Goal: Ask a question

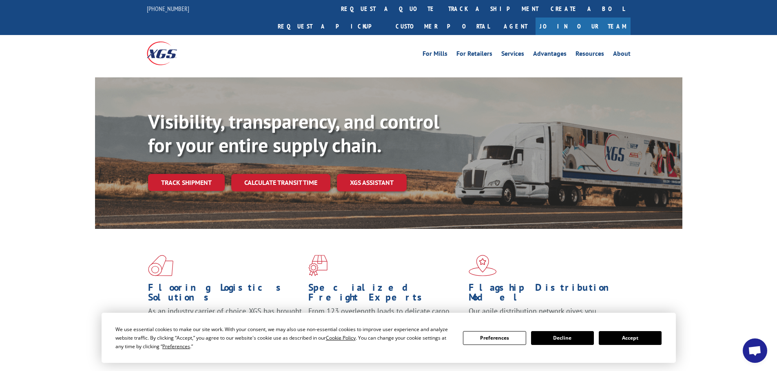
click at [636, 341] on button "Accept" at bounding box center [630, 339] width 63 height 14
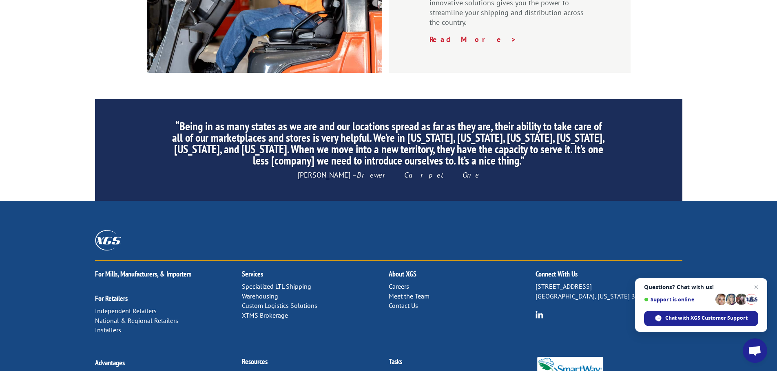
scroll to position [1242, 0]
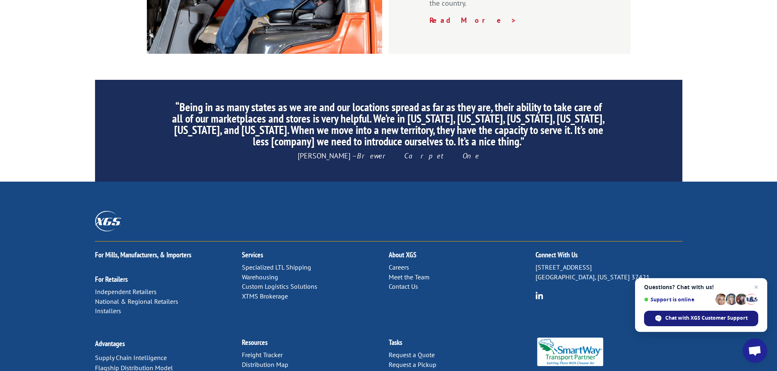
click at [675, 321] on span "Chat with XGS Customer Support" at bounding box center [706, 318] width 82 height 7
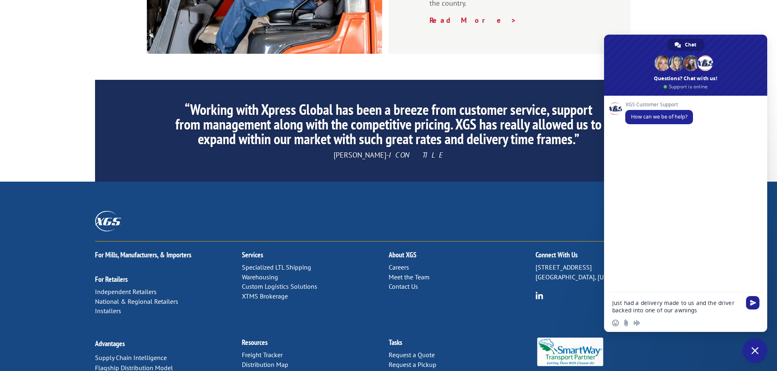
click at [696, 312] on textarea "Just had a delivery made to us and the driver backed into one of our awnings" at bounding box center [676, 307] width 129 height 15
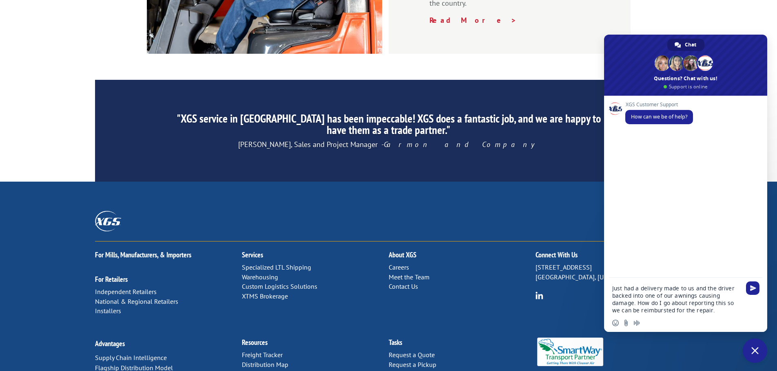
click at [654, 312] on textarea "Just had a delivery made to us and the driver backed into one of our awnings ca…" at bounding box center [676, 299] width 129 height 29
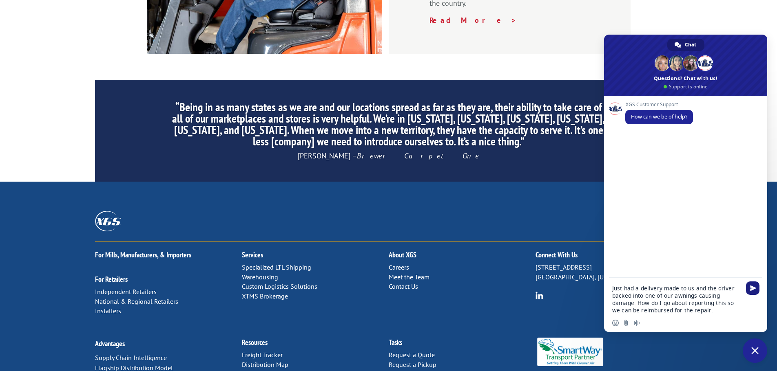
type textarea "Just had a delivery made to us and the driver backed into one of our awnings ca…"
click at [753, 289] on span "Send" at bounding box center [753, 288] width 6 height 6
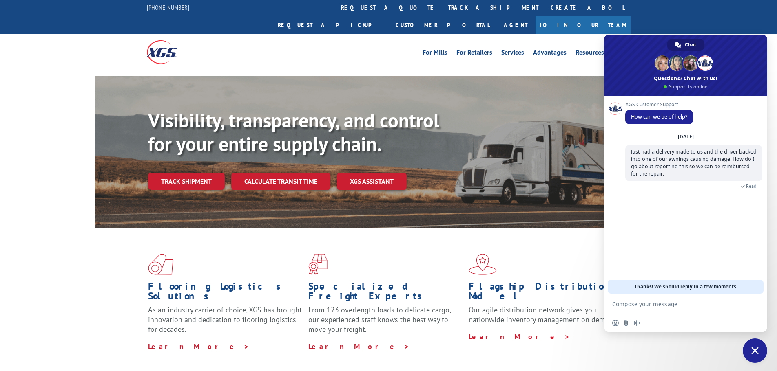
scroll to position [0, 0]
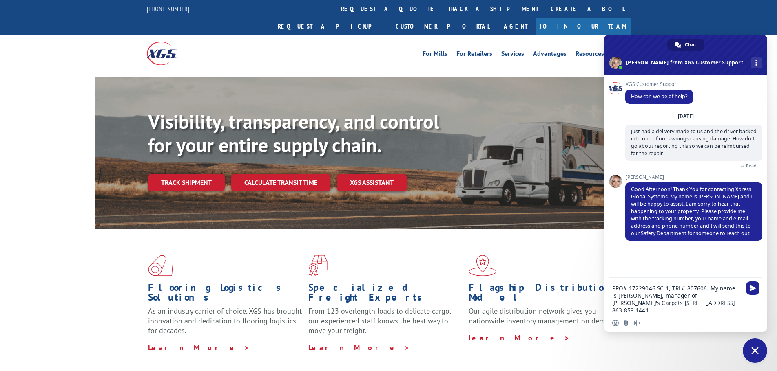
click at [719, 303] on textarea "PRO# 17229046 SC 1, TRL# 807606, My name is [PERSON_NAME], manager of [PERSON_N…" at bounding box center [676, 299] width 129 height 29
click at [659, 311] on textarea "PRO# 17229046 SC 1, TRL# 807606, My name is [PERSON_NAME], manager of [PERSON_N…" at bounding box center [676, 299] width 129 height 29
type textarea "PRO# 17229046 SC 1, TRL# 807606, My name is [PERSON_NAME], manager of [PERSON_N…"
click at [755, 288] on span "Send" at bounding box center [753, 288] width 6 height 6
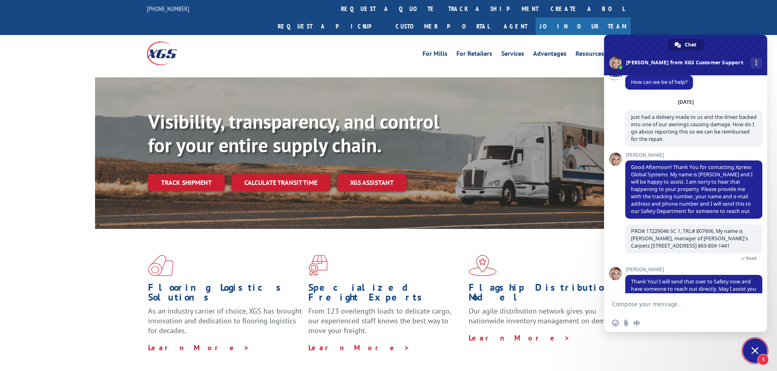
scroll to position [41, 0]
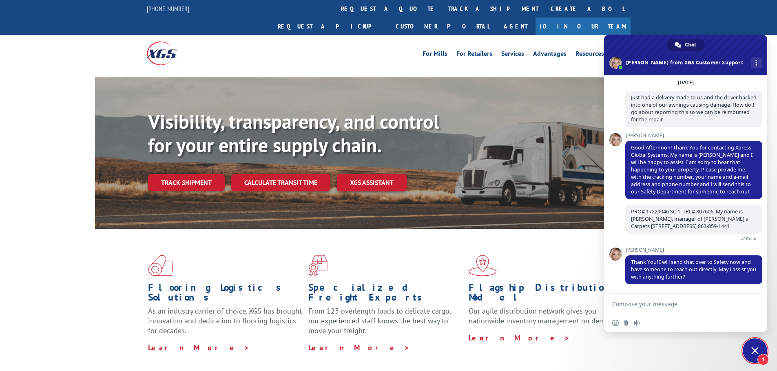
click at [727, 305] on textarea "Compose your message..." at bounding box center [676, 304] width 129 height 7
type textarea "No, that is all, thank you for the help."
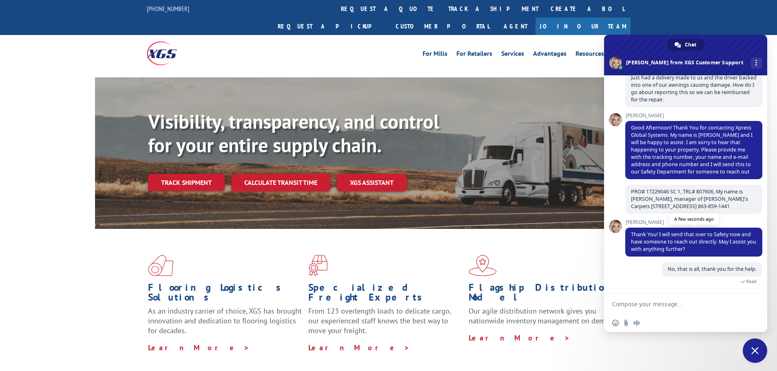
scroll to position [71, 0]
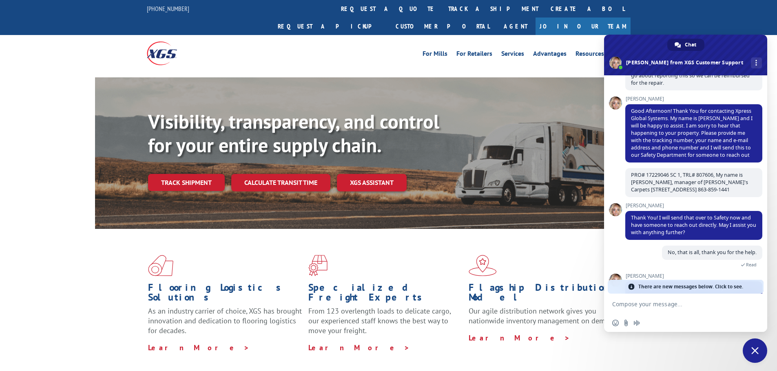
click at [754, 347] on span "Close chat" at bounding box center [754, 350] width 7 height 7
